Goal: Use online tool/utility: Utilize a website feature to perform a specific function

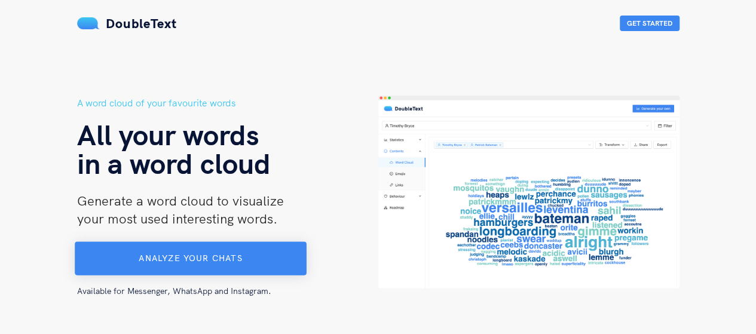
click at [136, 269] on button "Analyze your chats" at bounding box center [191, 258] width 232 height 33
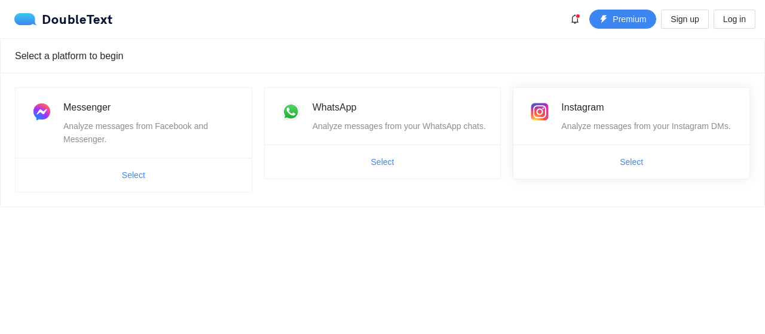
click at [656, 164] on span "Select" at bounding box center [631, 161] width 236 height 19
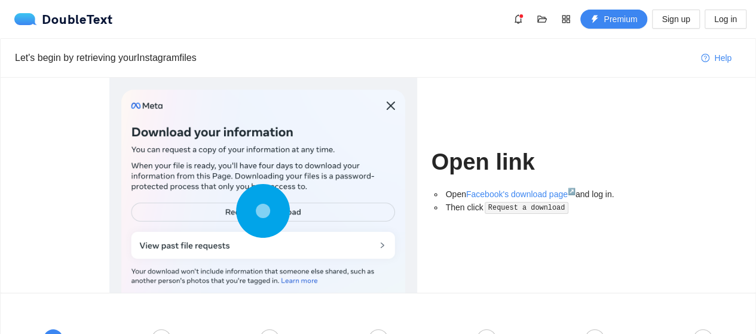
click at [265, 218] on circle at bounding box center [263, 210] width 17 height 17
click at [267, 212] on circle at bounding box center [263, 210] width 17 height 17
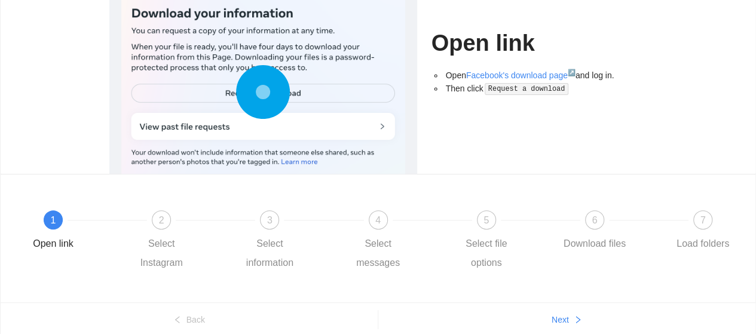
scroll to position [120, 0]
click at [167, 218] on div at bounding box center [215, 219] width 108 height 5
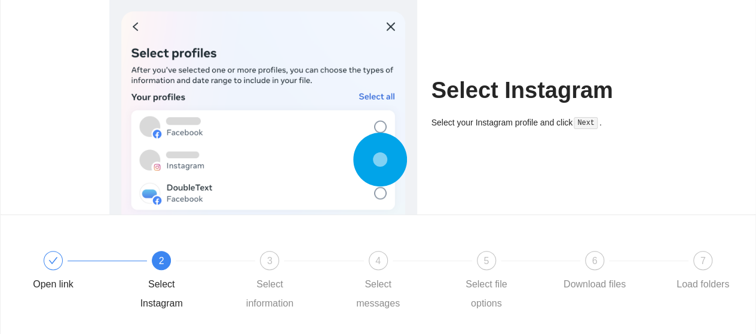
scroll to position [60, 0]
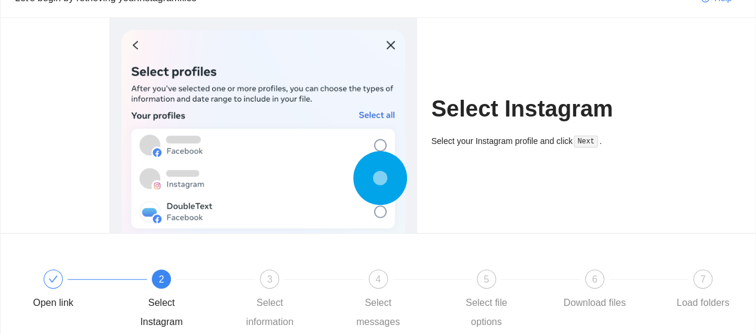
click at [301, 268] on div "Open link 2 Select Instagram 3 Select information 4 Select messages 5 Select fi…" at bounding box center [378, 301] width 719 height 86
click at [258, 284] on div "3 Select information" at bounding box center [289, 301] width 108 height 62
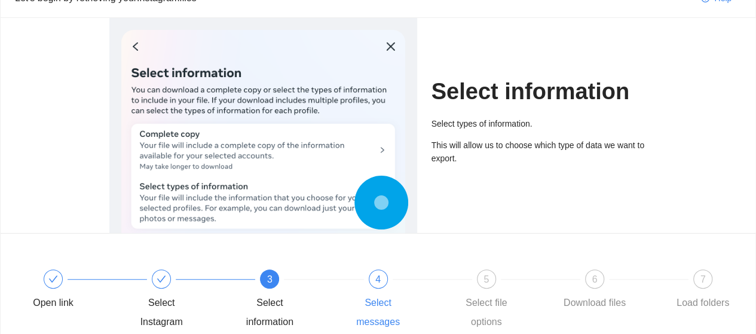
click at [345, 273] on div "4 Select messages" at bounding box center [398, 301] width 108 height 62
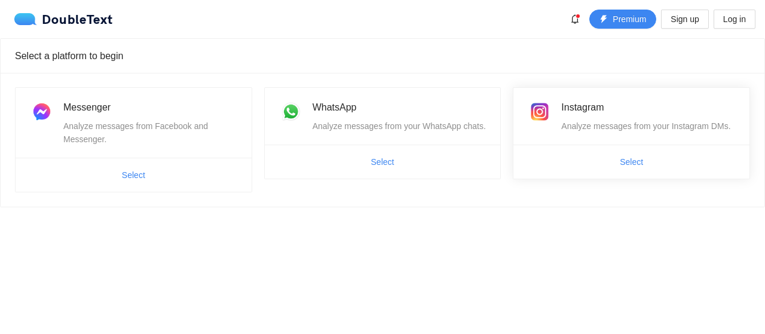
click at [678, 169] on span "Select" at bounding box center [631, 161] width 236 height 19
